Goal: Transaction & Acquisition: Purchase product/service

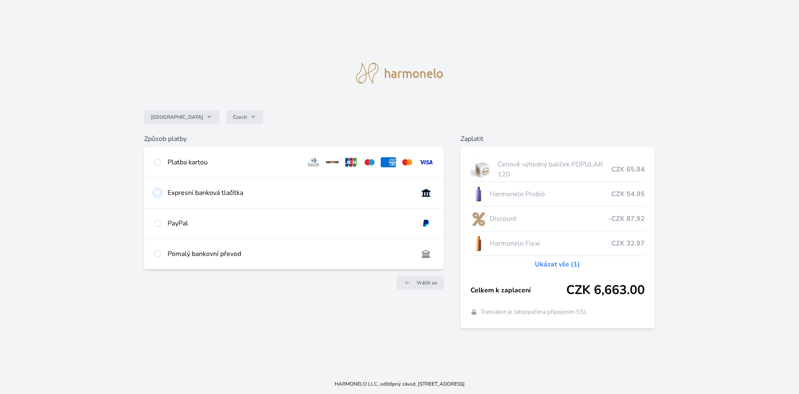
click at [158, 193] on input "radio" at bounding box center [157, 192] width 7 height 7
radio input "true"
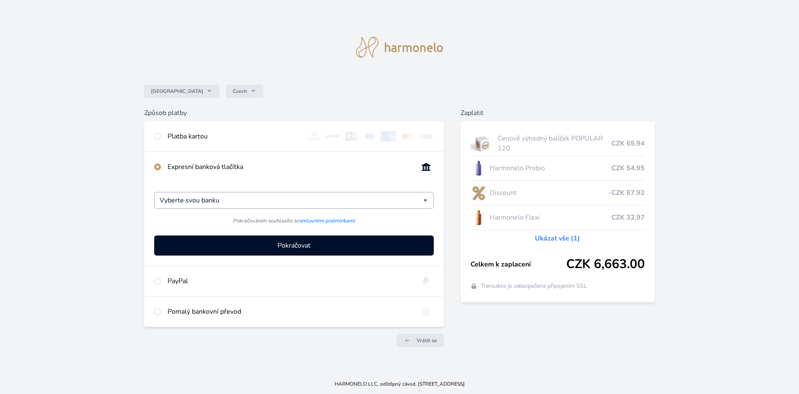
click at [428, 201] on div "Vyberte svou banku" at bounding box center [294, 200] width 280 height 17
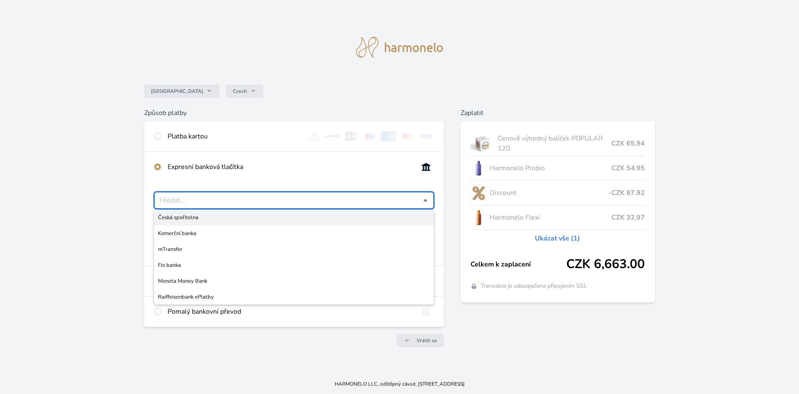
click at [107, 167] on div "Česko Czech Způsob platby Platba kartou Číslo karty <p>Your browser does not su…" at bounding box center [399, 187] width 799 height 374
type input "Vyberte svou banku"
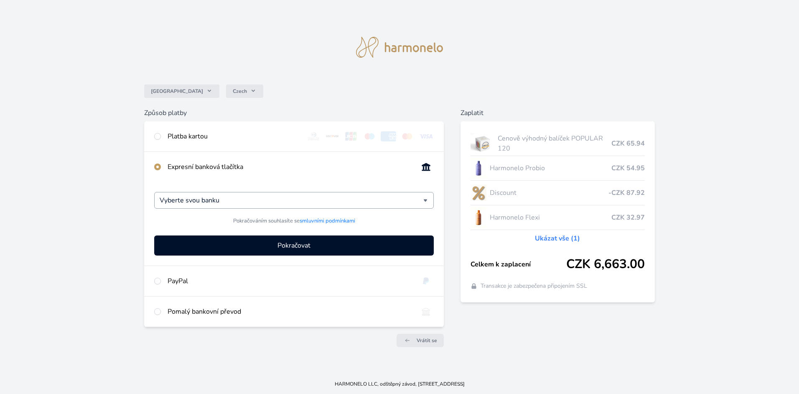
click at [426, 200] on div "Vyberte svou banku" at bounding box center [294, 200] width 280 height 17
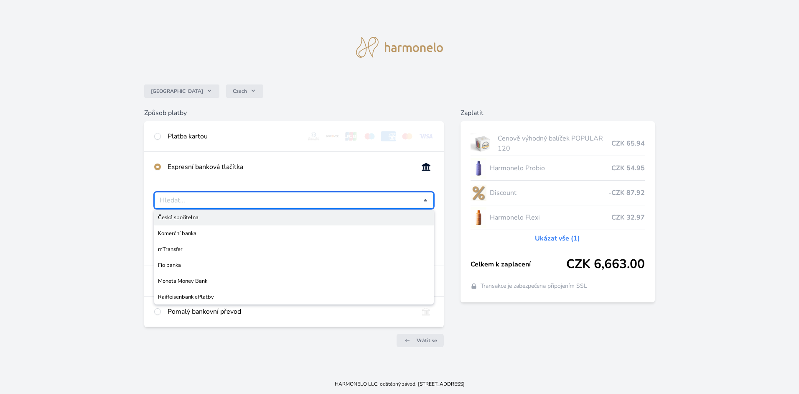
click at [426, 200] on div at bounding box center [294, 200] width 280 height 17
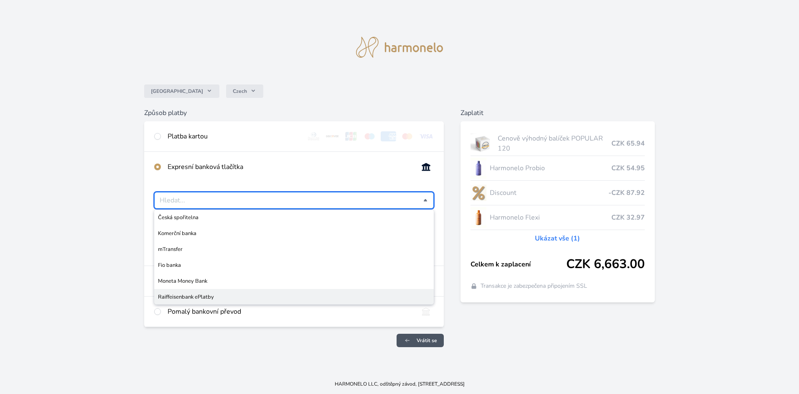
click at [424, 341] on span "Vrátit se" at bounding box center [427, 340] width 20 height 7
type input "Vyberte svou banku"
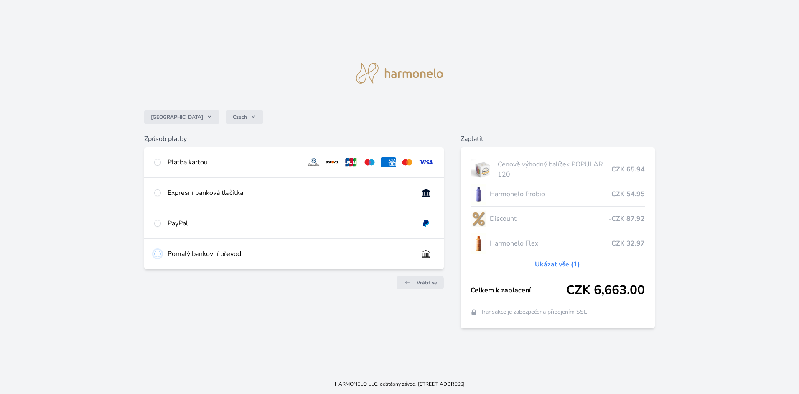
click at [156, 254] on input "radio" at bounding box center [157, 253] width 7 height 7
radio input "true"
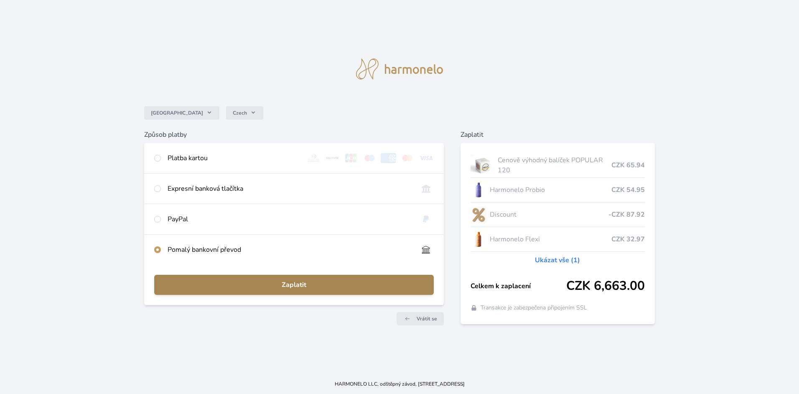
click at [289, 282] on span "Zaplatit" at bounding box center [294, 285] width 266 height 10
